Goal: Task Accomplishment & Management: Manage account settings

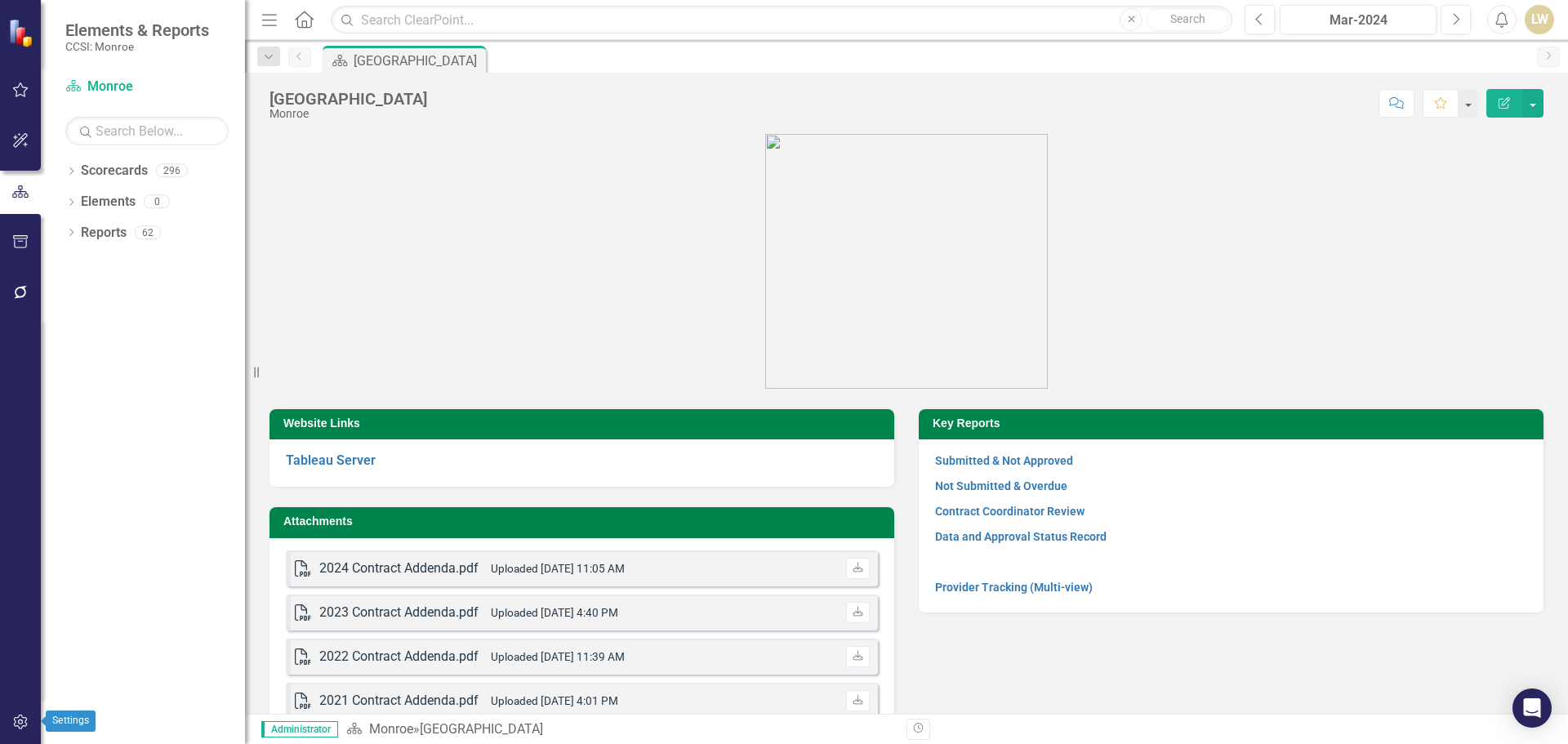
click at [19, 723] on icon "button" at bounding box center [20, 721] width 17 height 13
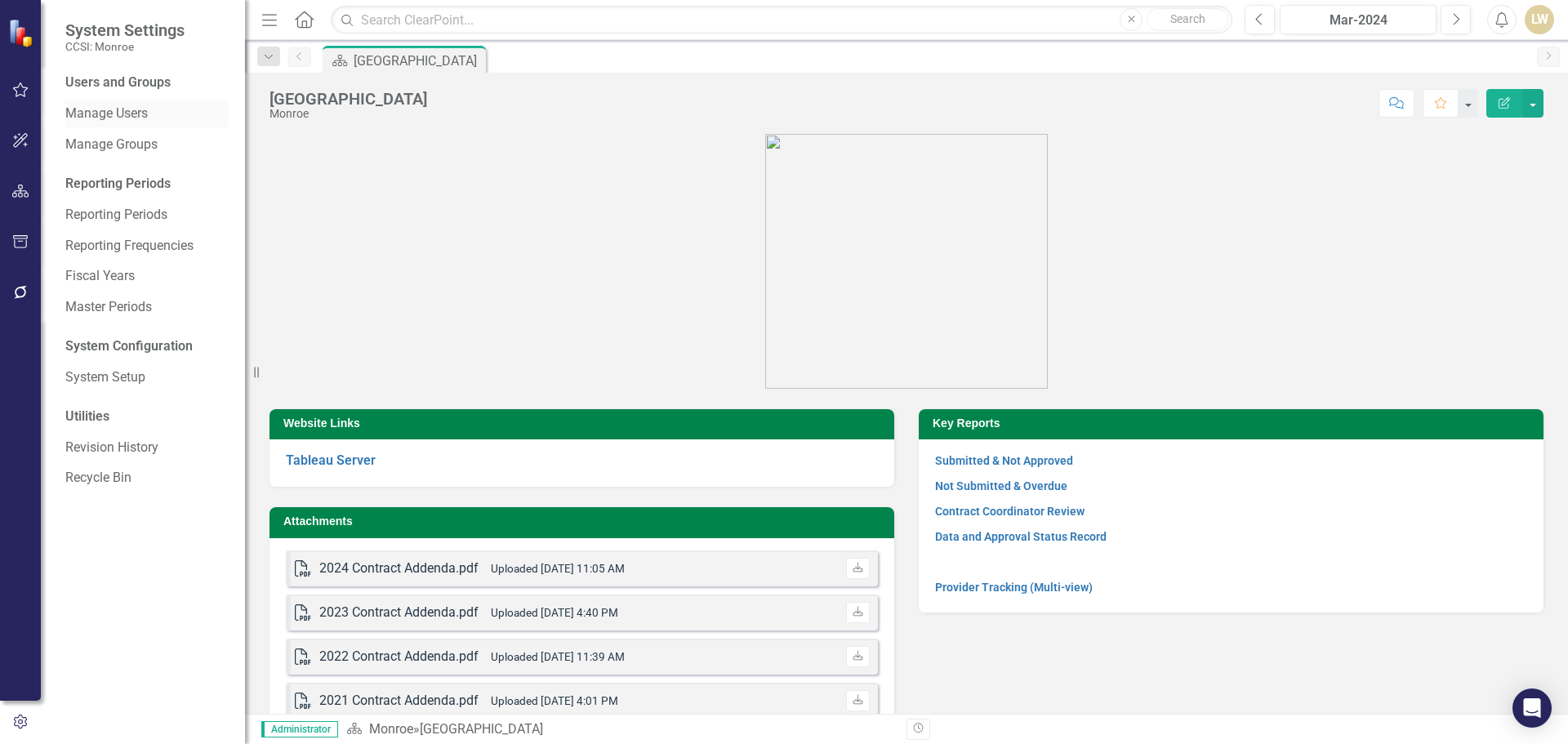
click at [138, 115] on link "Manage Users" at bounding box center [147, 114] width 163 height 19
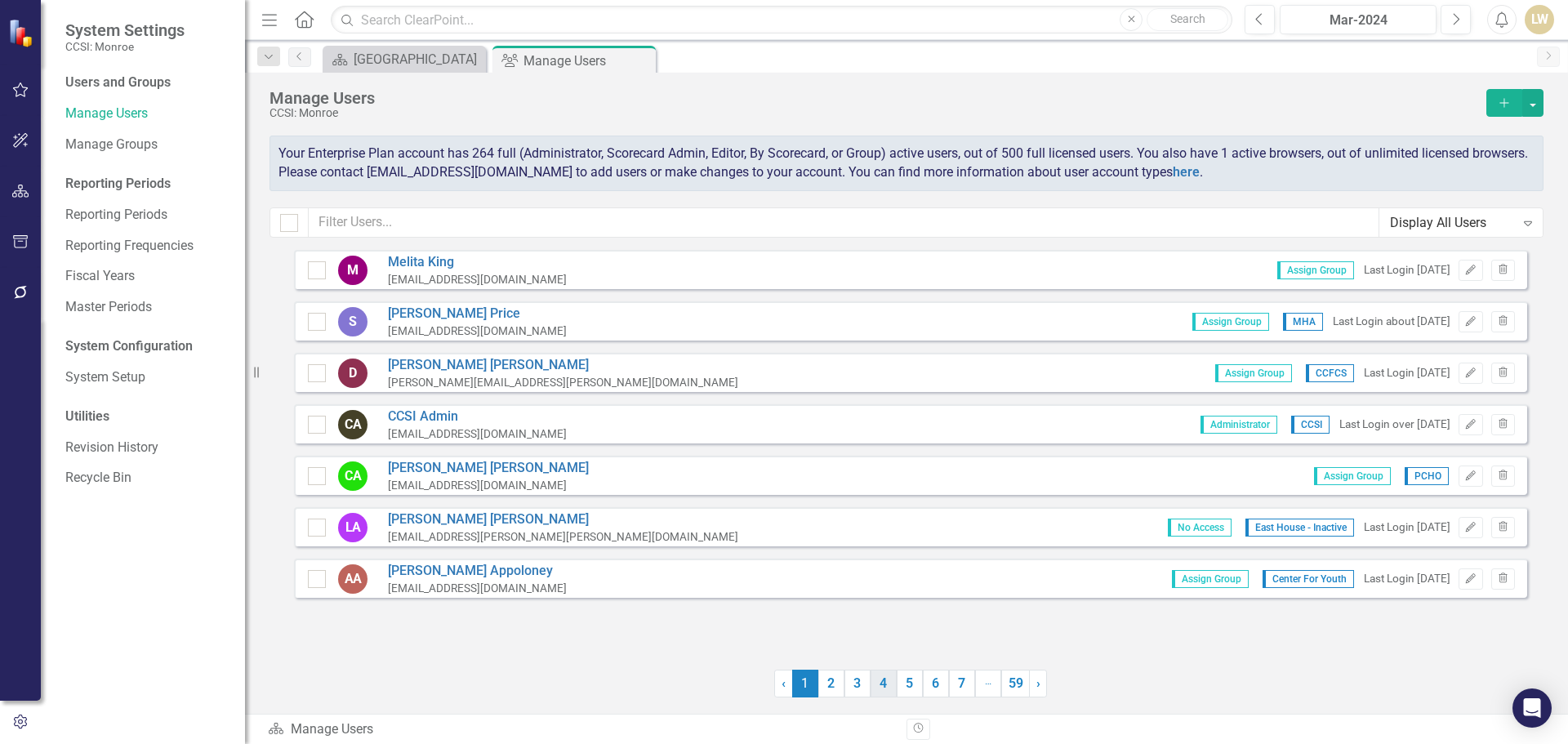
click at [886, 696] on link "4" at bounding box center [883, 683] width 26 height 27
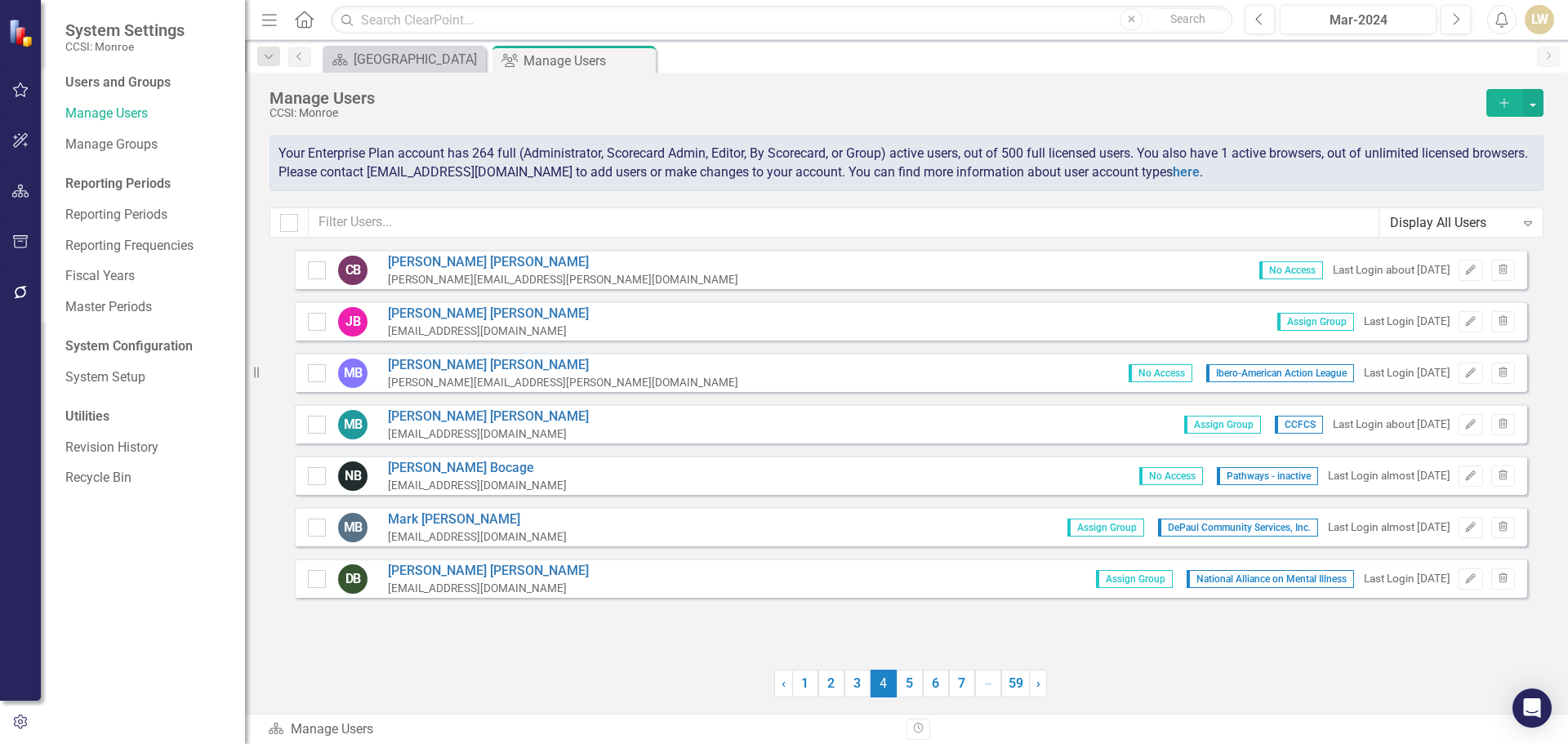
click at [886, 696] on span "4 (current)" at bounding box center [883, 683] width 26 height 27
click at [901, 696] on link "5" at bounding box center [909, 683] width 26 height 27
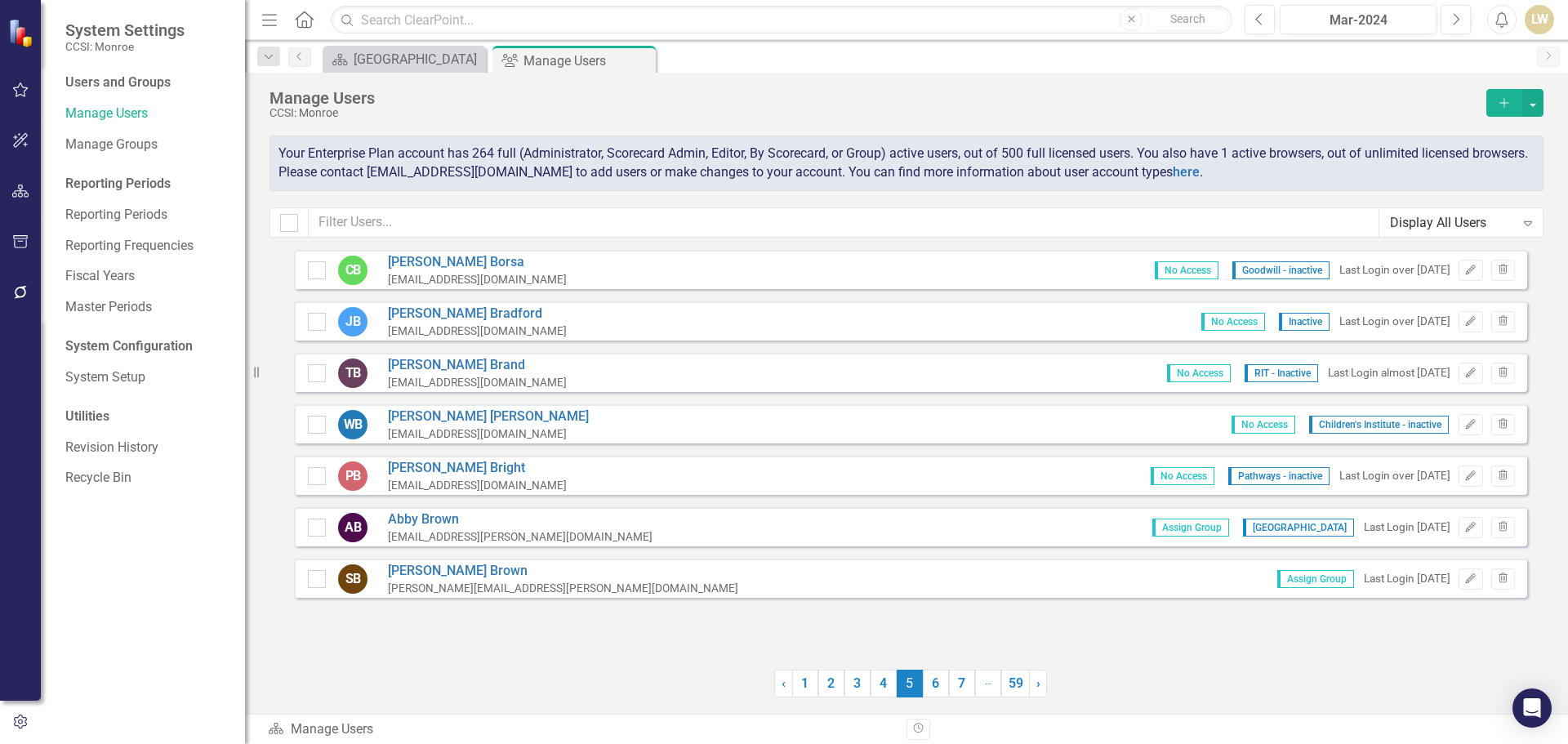
click at [901, 696] on span "5 (current)" at bounding box center [909, 683] width 26 height 27
click at [924, 687] on link "6" at bounding box center [936, 683] width 26 height 27
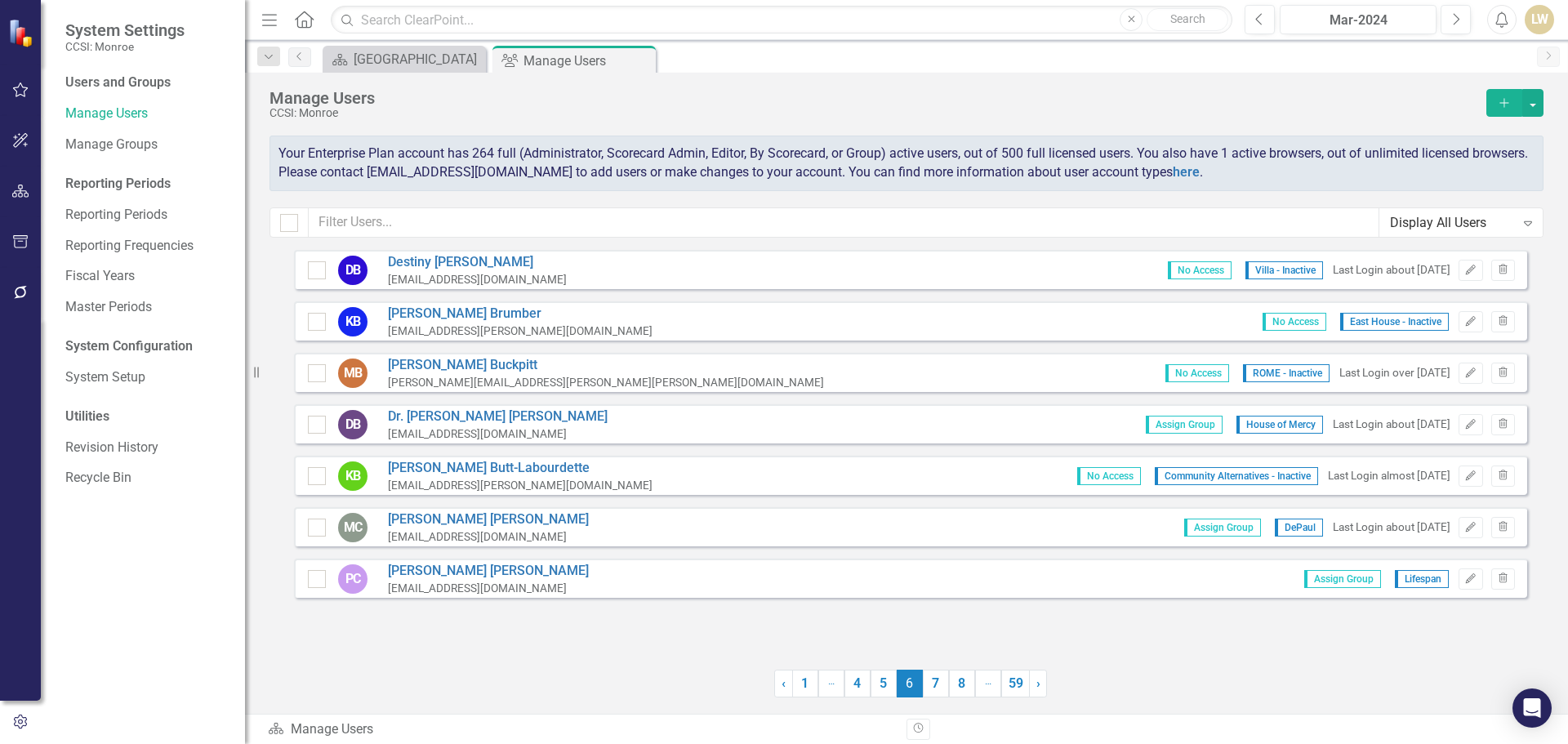
click at [924, 687] on link "7" at bounding box center [936, 683] width 26 height 27
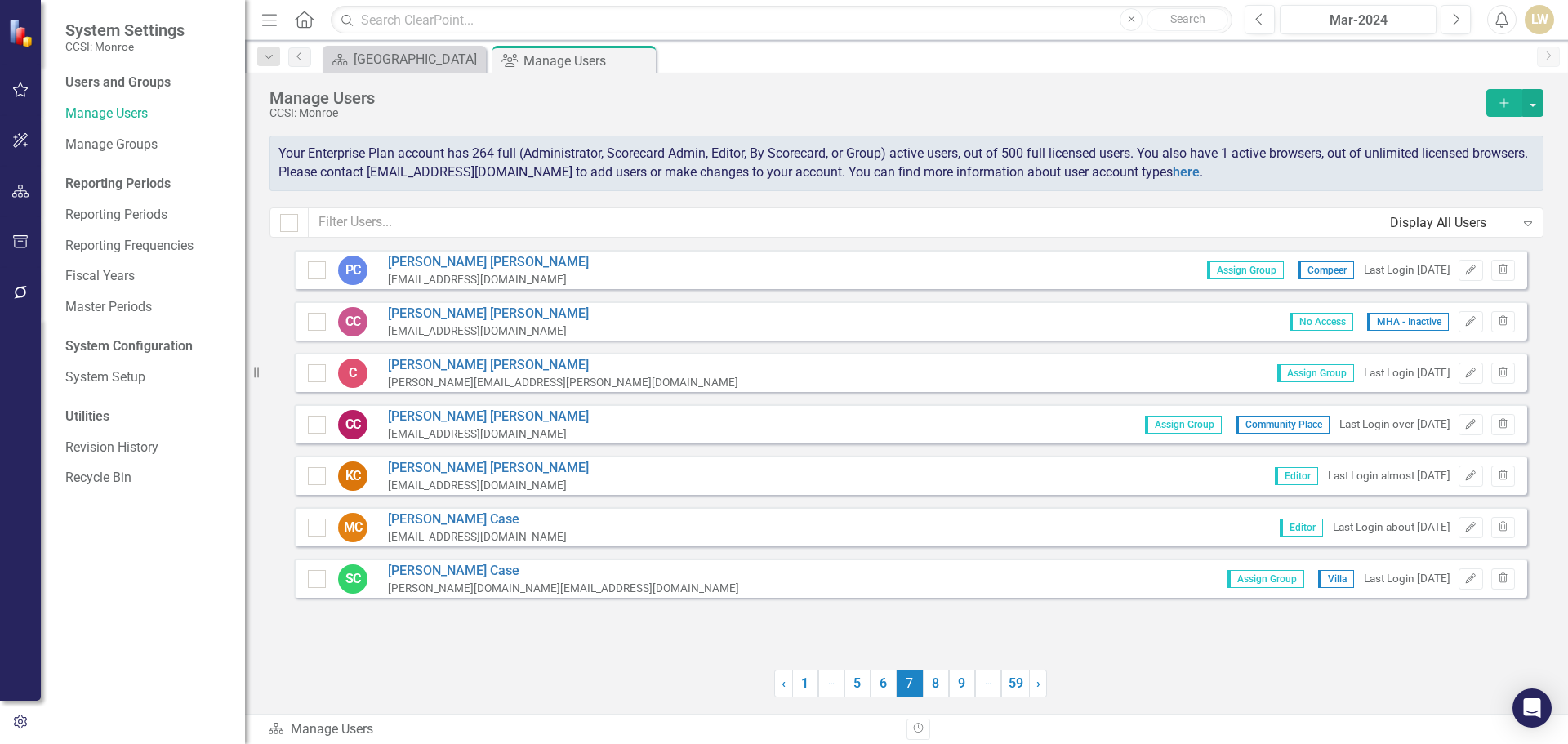
click at [924, 687] on link "8" at bounding box center [936, 683] width 26 height 27
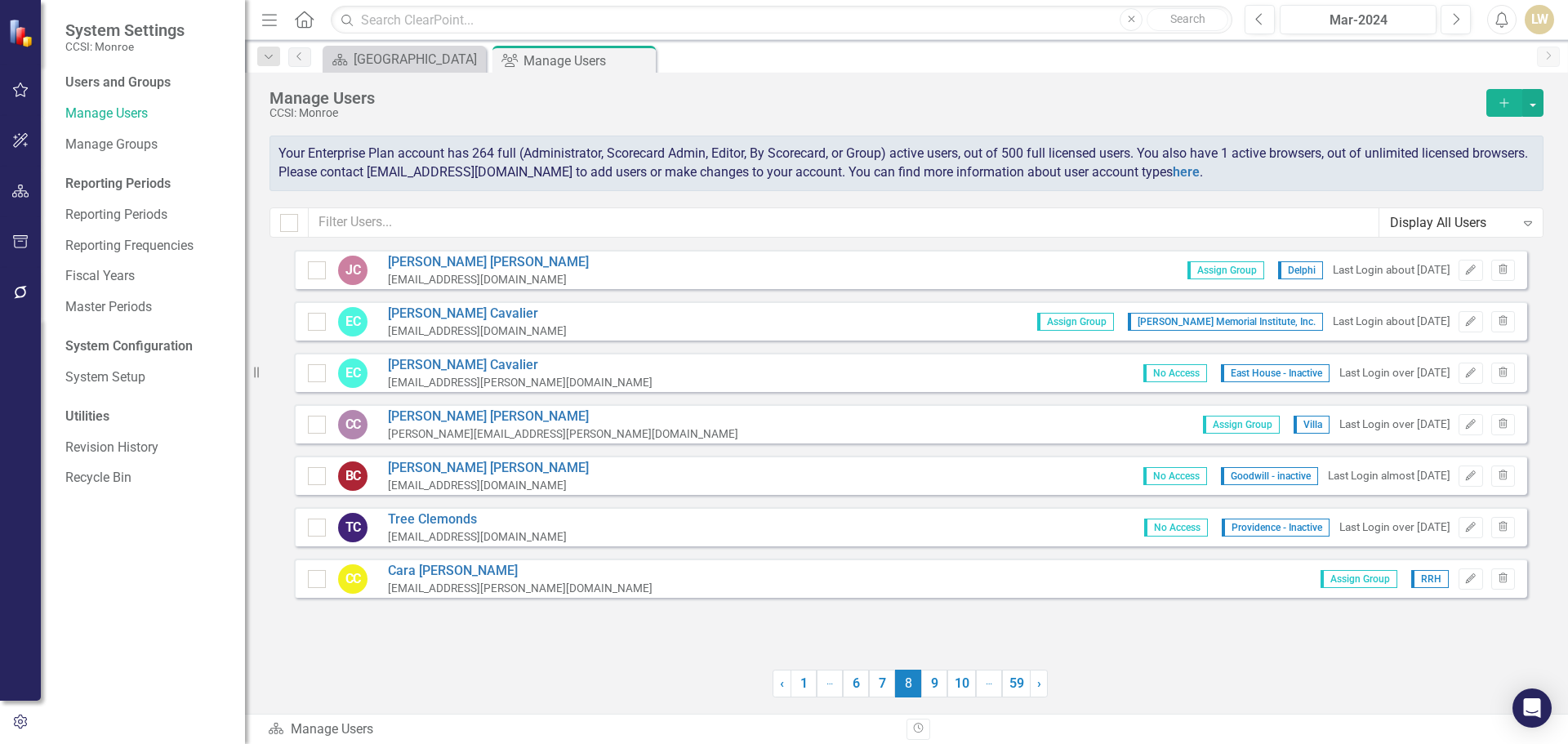
click at [924, 687] on link "9" at bounding box center [934, 683] width 26 height 27
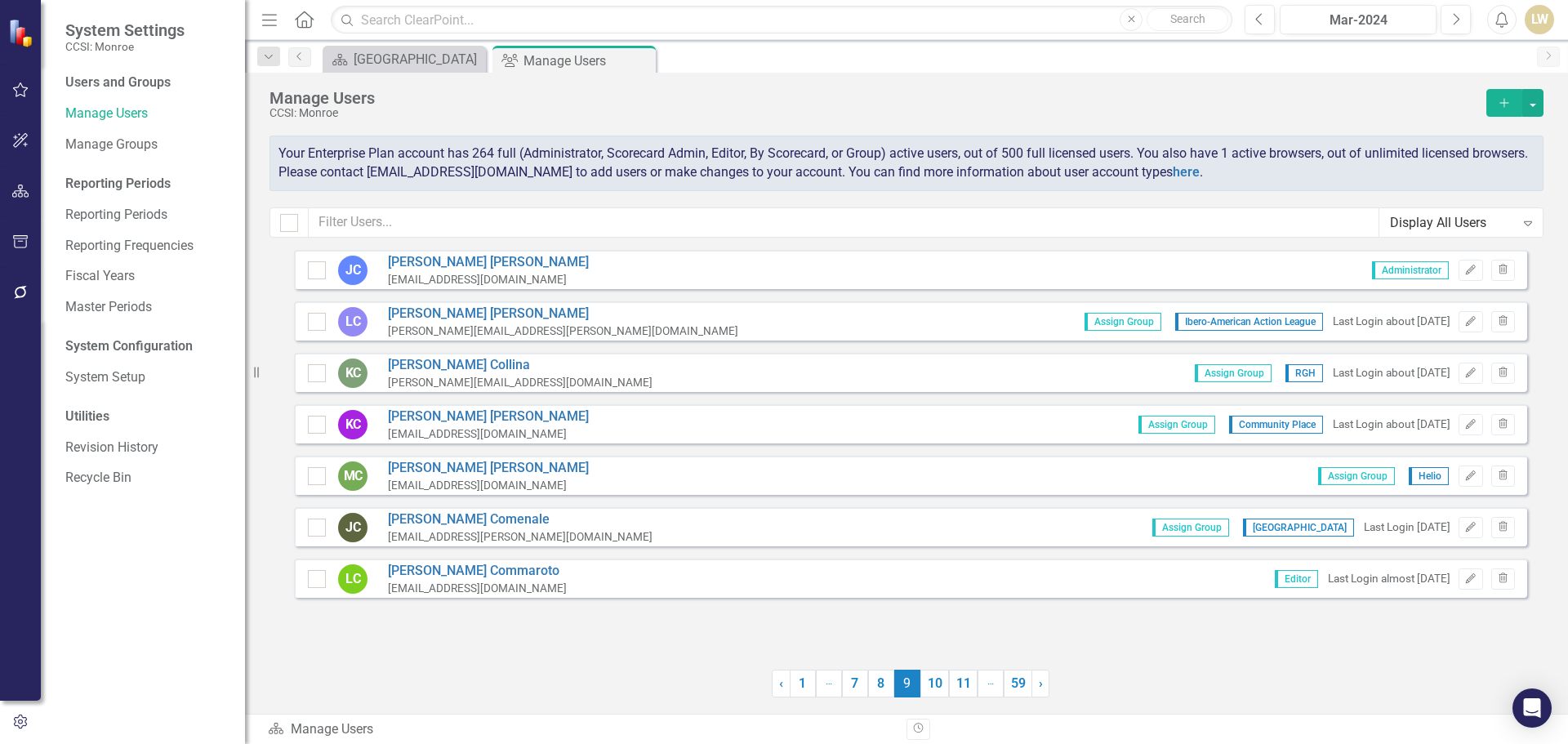
click at [924, 687] on link "10" at bounding box center [934, 683] width 28 height 27
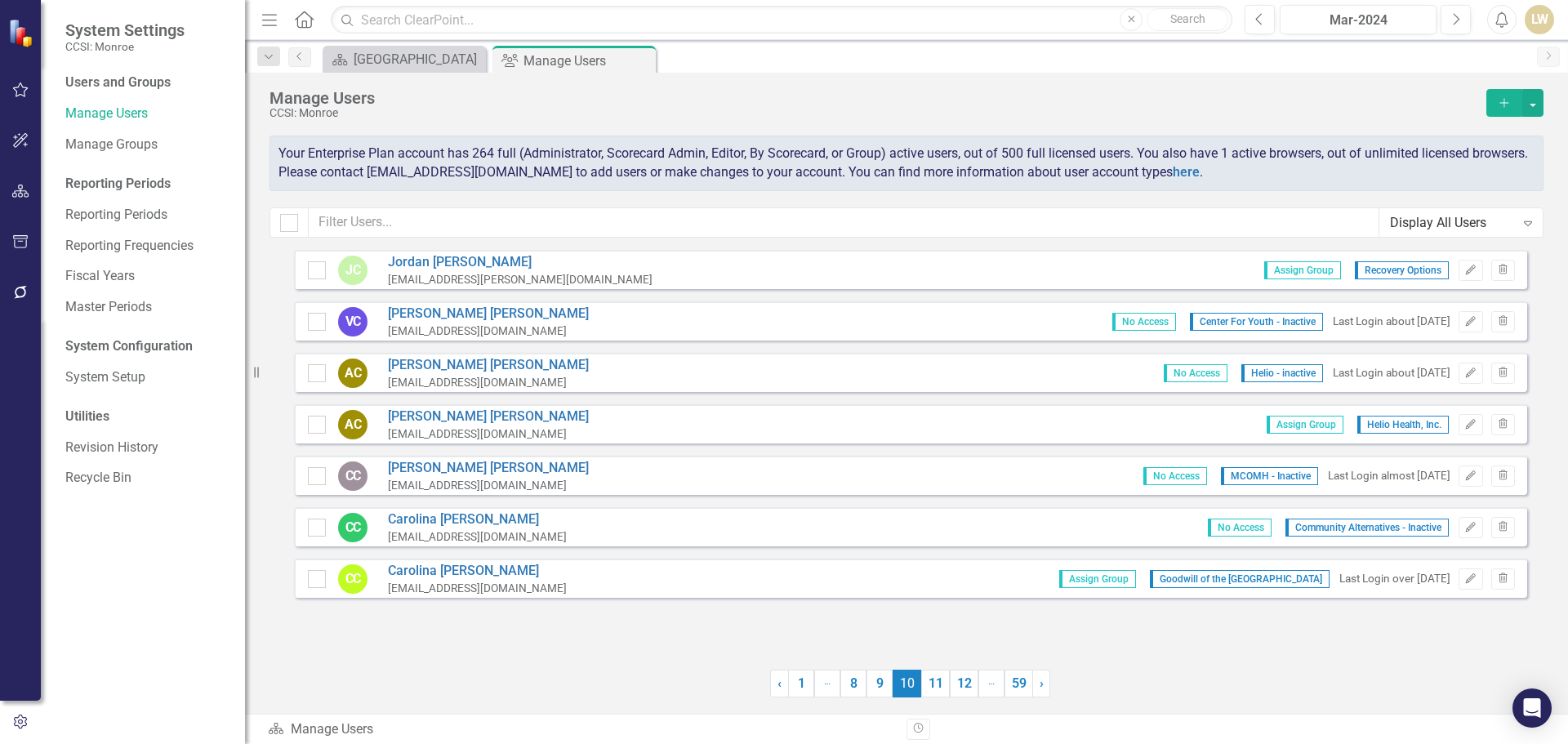
click at [924, 687] on link "11" at bounding box center [935, 683] width 28 height 27
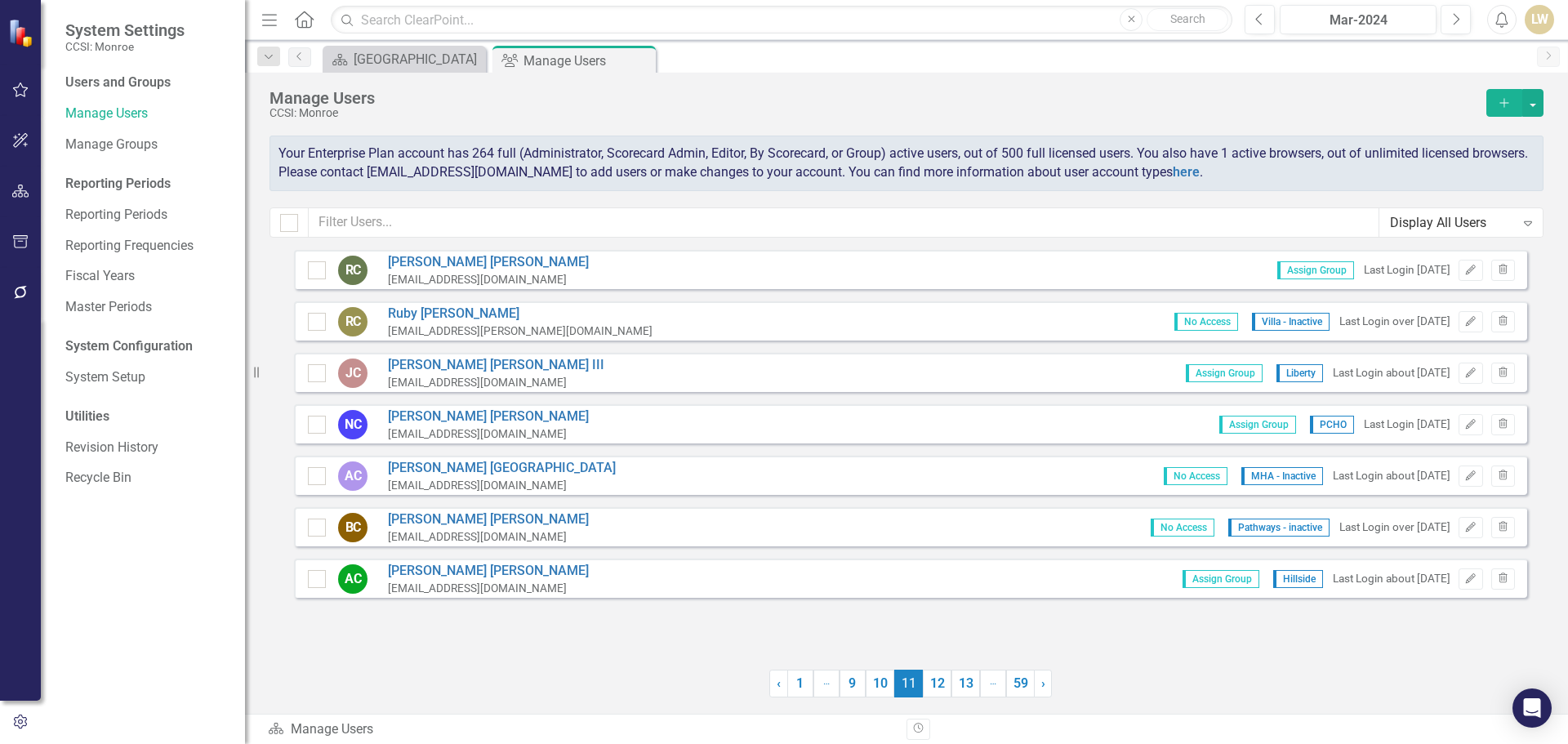
click at [924, 687] on link "12" at bounding box center [937, 683] width 28 height 27
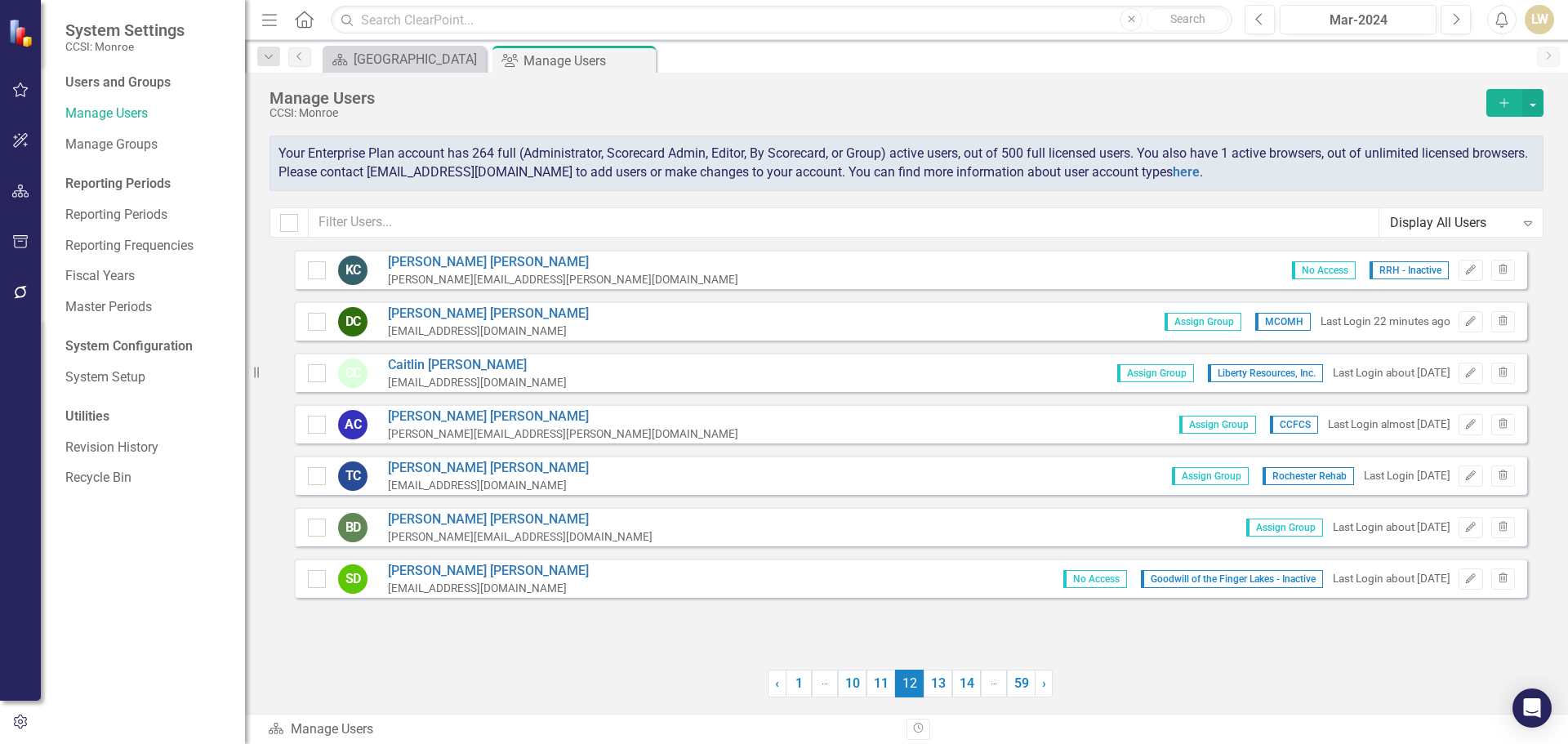
click at [924, 687] on link "13" at bounding box center [938, 683] width 28 height 27
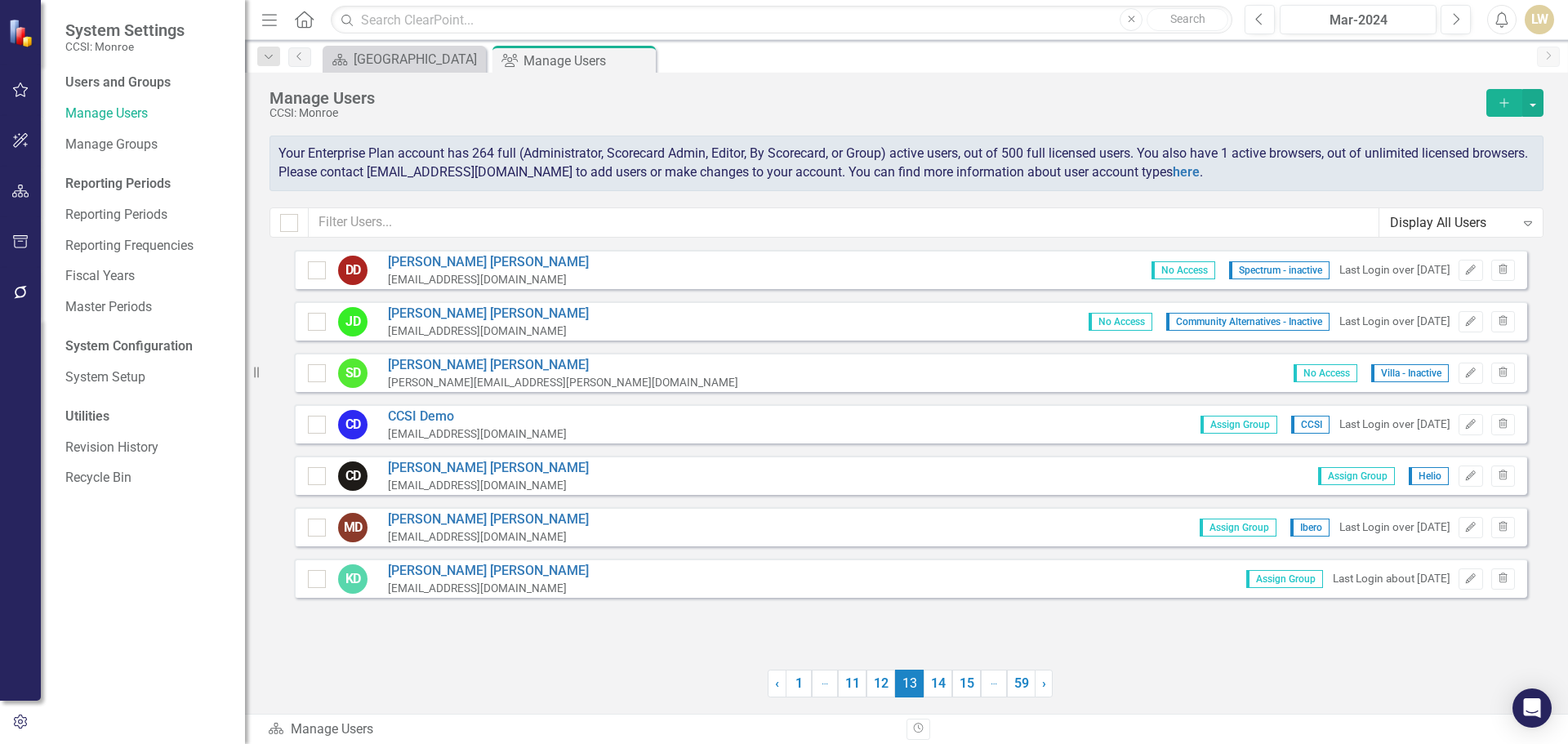
click at [924, 687] on link "14" at bounding box center [938, 683] width 28 height 27
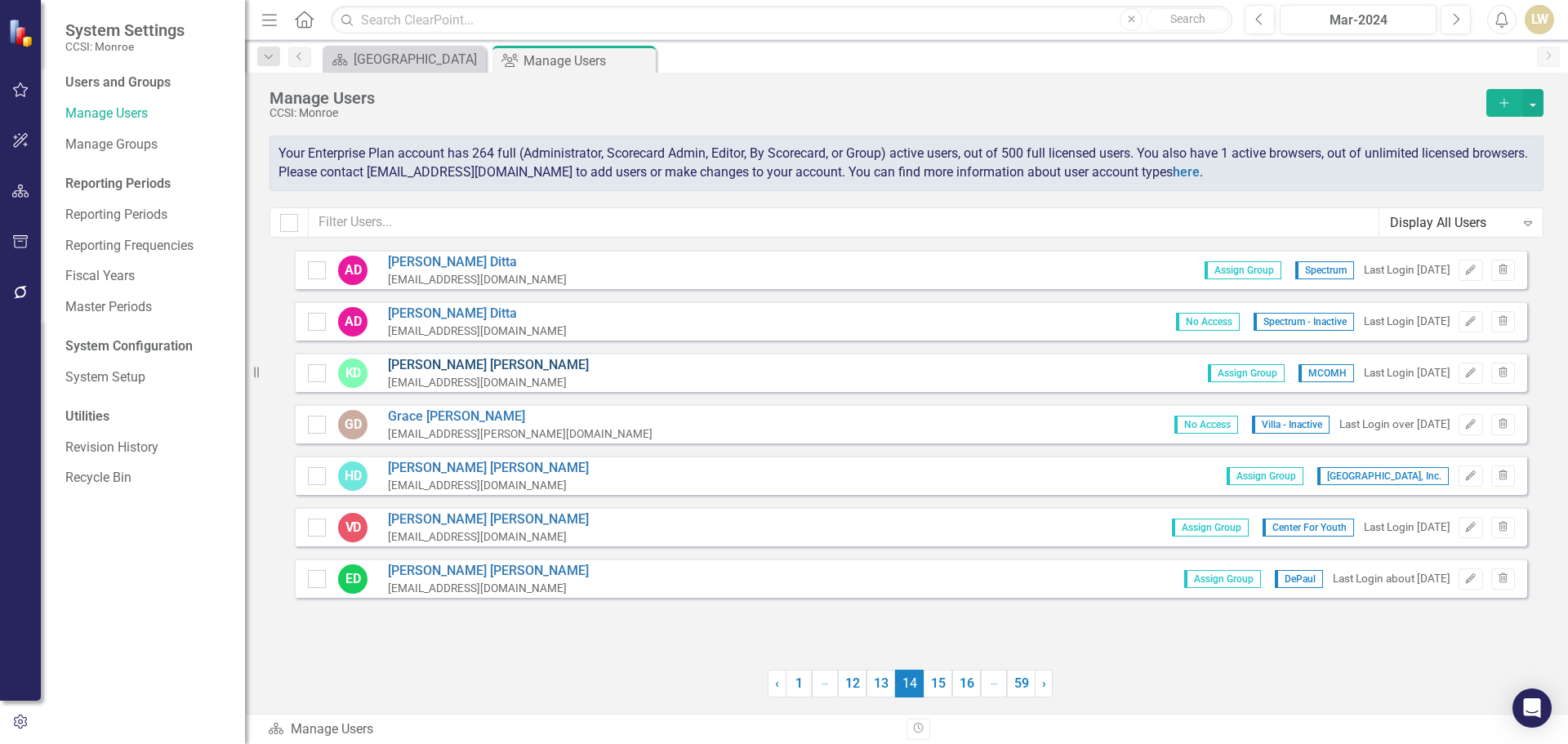
drag, startPoint x: 576, startPoint y: 384, endPoint x: 481, endPoint y: 372, distance: 95.8
click at [481, 372] on div "KD [PERSON_NAME] [EMAIL_ADDRESS][DOMAIN_NAME] Assign Group MCOMH Last Login [DA…" at bounding box center [910, 372] width 1233 height 39
click at [1474, 374] on icon "Edit" at bounding box center [1469, 373] width 12 height 10
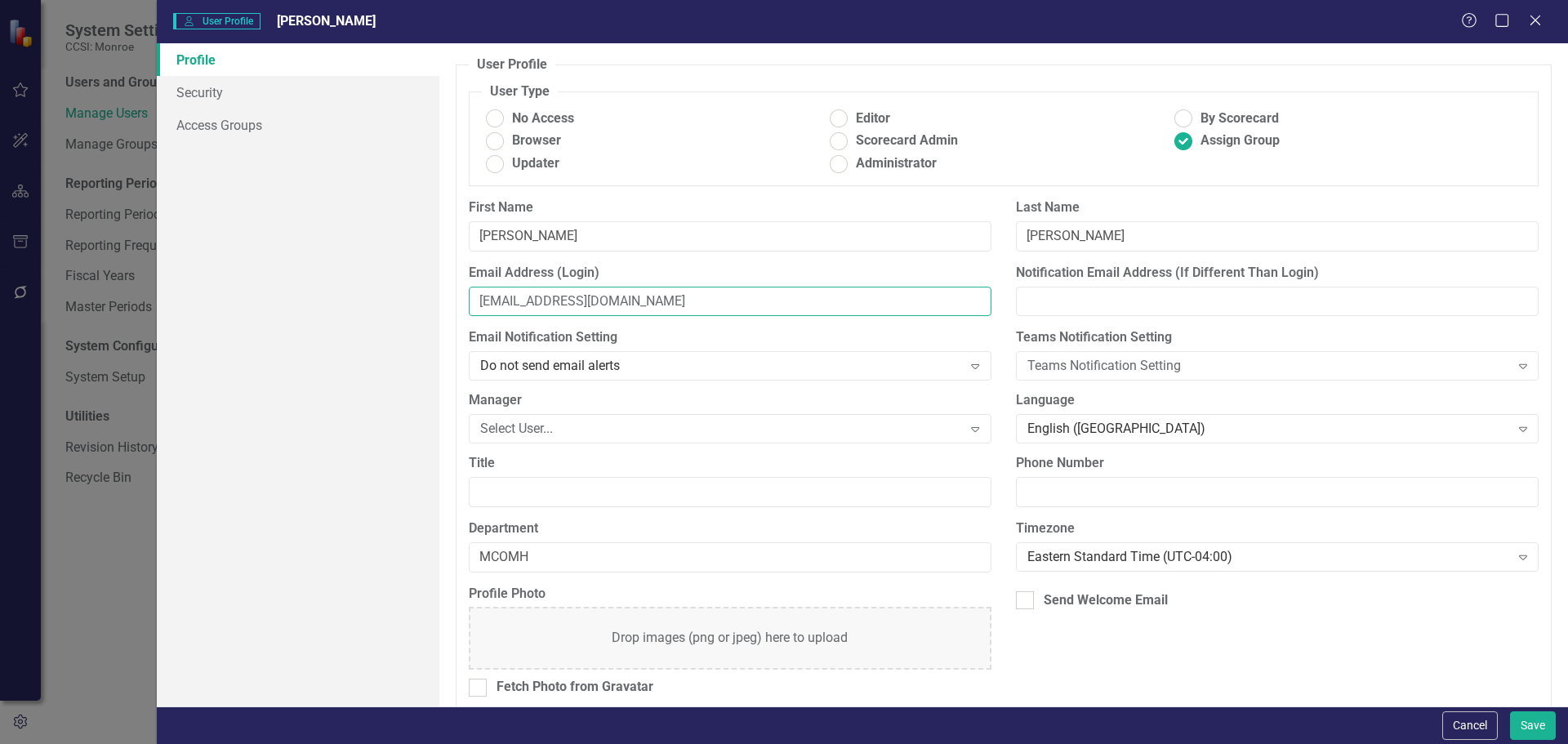
drag, startPoint x: 711, startPoint y: 300, endPoint x: 398, endPoint y: 293, distance: 313.1
click at [398, 293] on div "Profile Security Access Groups User Profile ClearPoint has a wealth of options …" at bounding box center [862, 374] width 1411 height 663
